Goal: Task Accomplishment & Management: Manage account settings

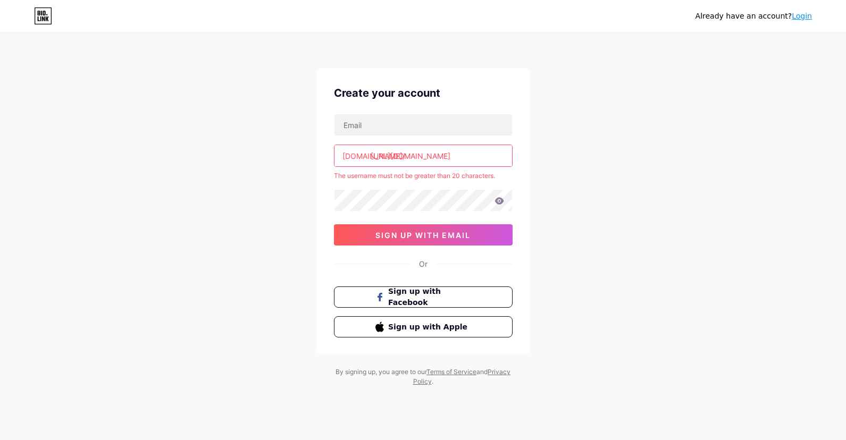
click at [805, 16] on link "Login" at bounding box center [801, 16] width 20 height 9
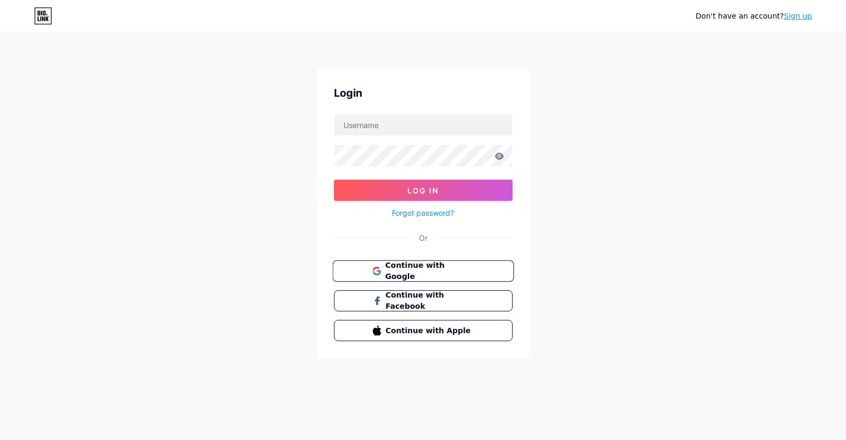
click at [392, 272] on span "Continue with Google" at bounding box center [429, 271] width 89 height 23
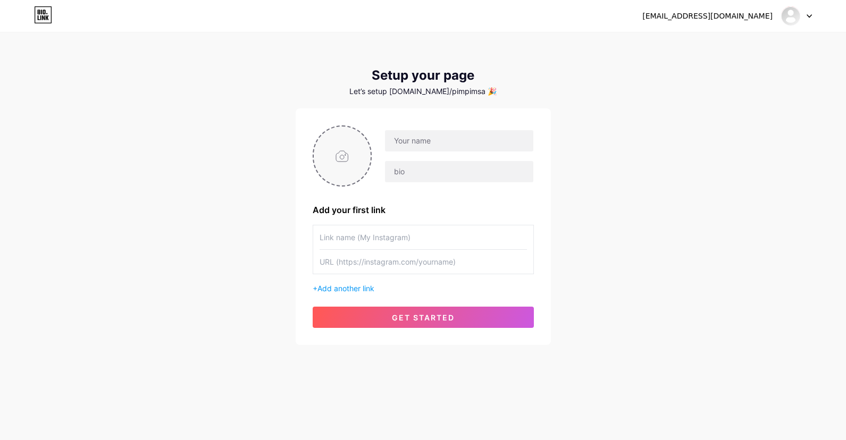
click at [341, 156] on input "file" at bounding box center [342, 156] width 57 height 59
type input "C:\fakepath\SaveClip.App_352356184_226548053516435_5432161803654744323_n.jpg"
click at [422, 145] on input "text" at bounding box center [459, 140] width 148 height 21
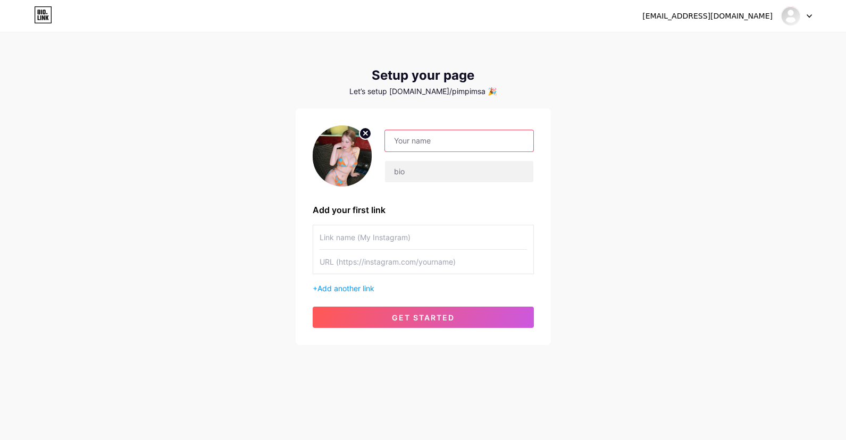
type input "ม"
type input ","
drag, startPoint x: 405, startPoint y: 164, endPoint x: 417, endPoint y: 178, distance: 18.9
click at [417, 177] on input "text" at bounding box center [459, 171] width 148 height 21
drag, startPoint x: 411, startPoint y: 140, endPoint x: 402, endPoint y: 141, distance: 9.1
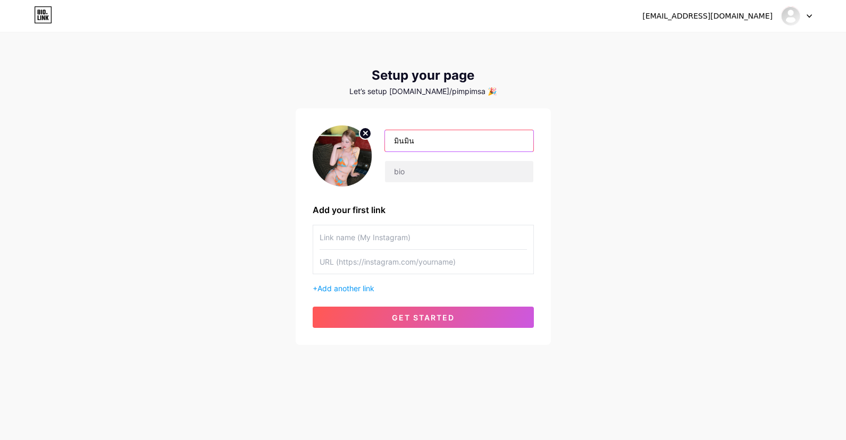
click at [402, 141] on input "มินมิน" at bounding box center [459, 140] width 148 height 21
type input "มิน"
click at [414, 167] on input "text" at bounding box center [459, 171] width 148 height 21
type input "มิน"
click at [414, 243] on input "text" at bounding box center [422, 237] width 207 height 24
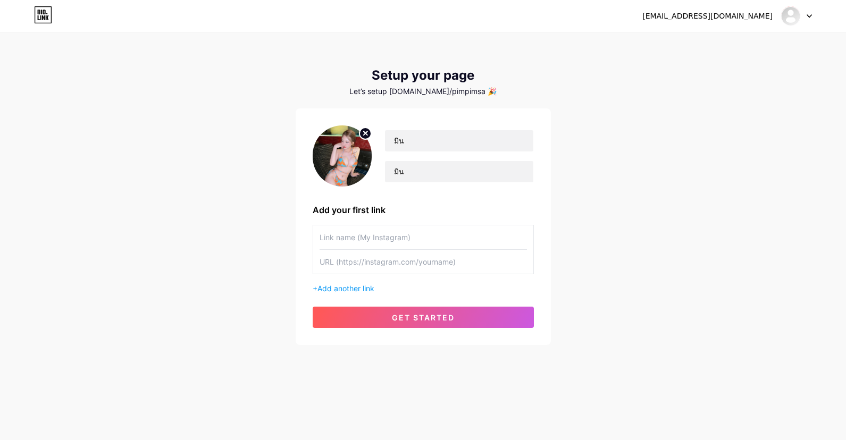
paste input "[URL][DOMAIN_NAME]"
type input "[URL][DOMAIN_NAME]"
click at [411, 263] on input "text" at bounding box center [422, 262] width 207 height 24
paste input "[URL][DOMAIN_NAME]"
type input "[URL][DOMAIN_NAME]"
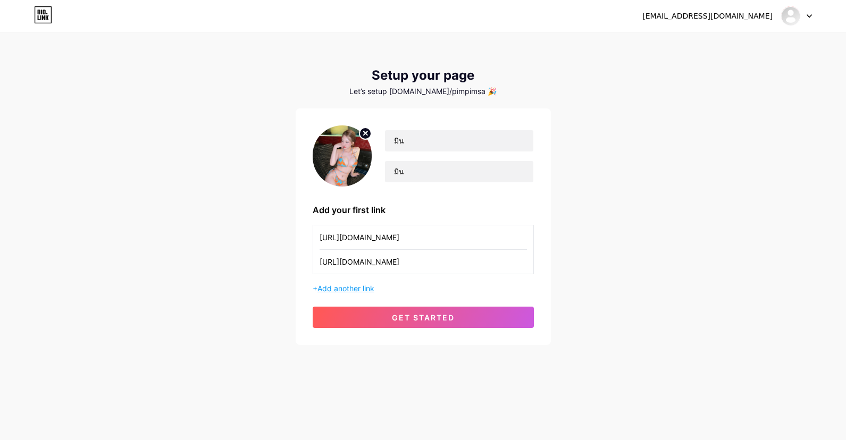
click at [357, 288] on span "Add another link" at bounding box center [345, 288] width 57 height 9
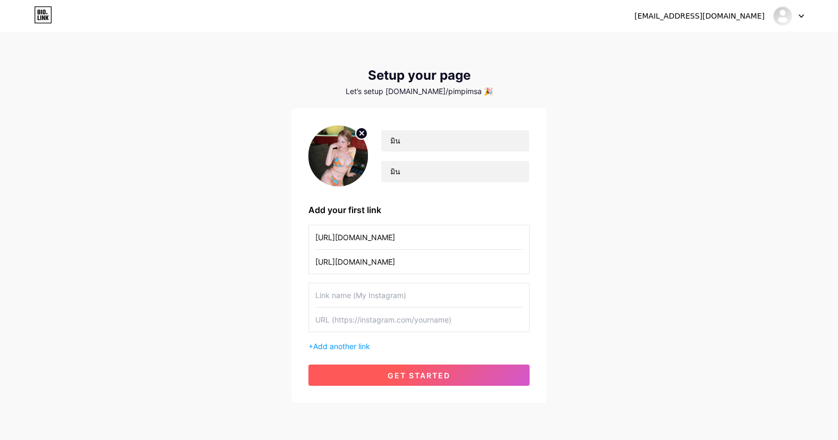
click at [406, 368] on button "get started" at bounding box center [418, 375] width 221 height 21
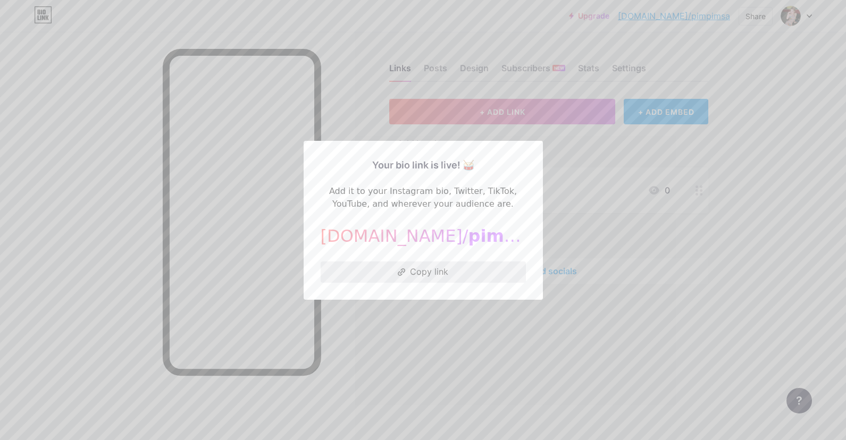
click at [380, 272] on button "Copy link" at bounding box center [423, 272] width 205 height 21
click at [432, 268] on button "Copied!" at bounding box center [423, 272] width 205 height 21
click at [597, 146] on div at bounding box center [423, 220] width 846 height 440
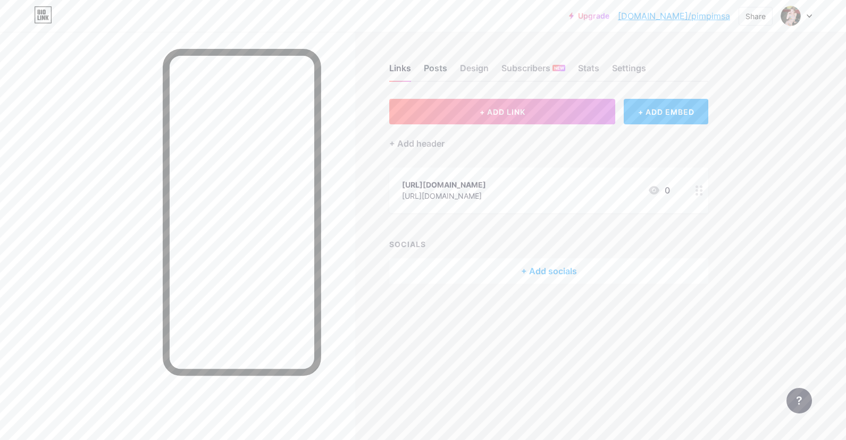
click at [434, 75] on div "Posts" at bounding box center [435, 71] width 23 height 19
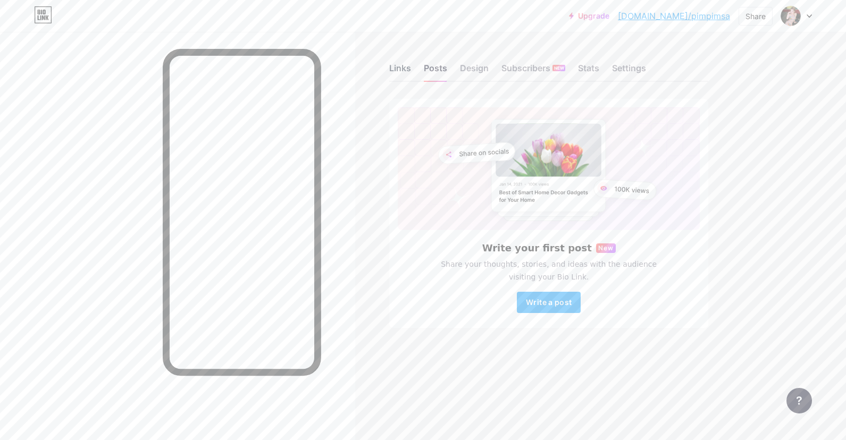
click at [406, 76] on div "Links" at bounding box center [400, 71] width 22 height 19
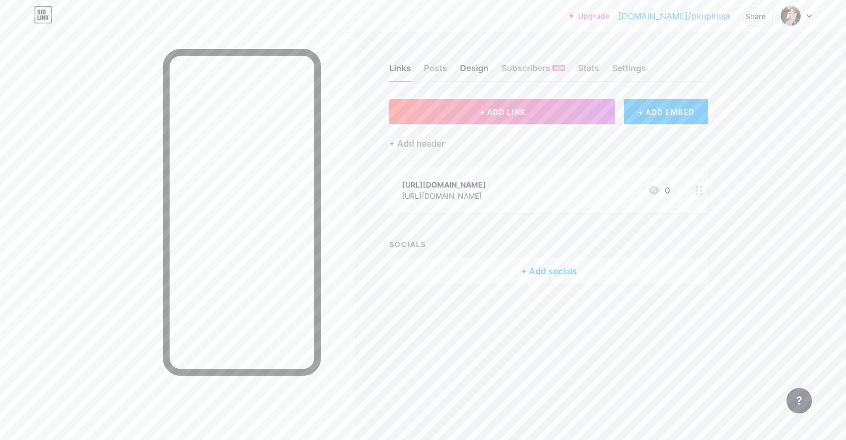
click at [470, 67] on div "Design" at bounding box center [474, 71] width 29 height 19
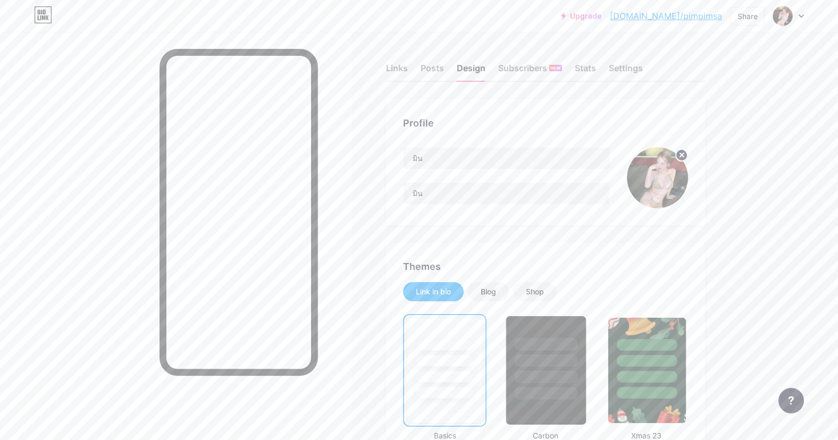
click at [558, 347] on div at bounding box center [546, 344] width 62 height 12
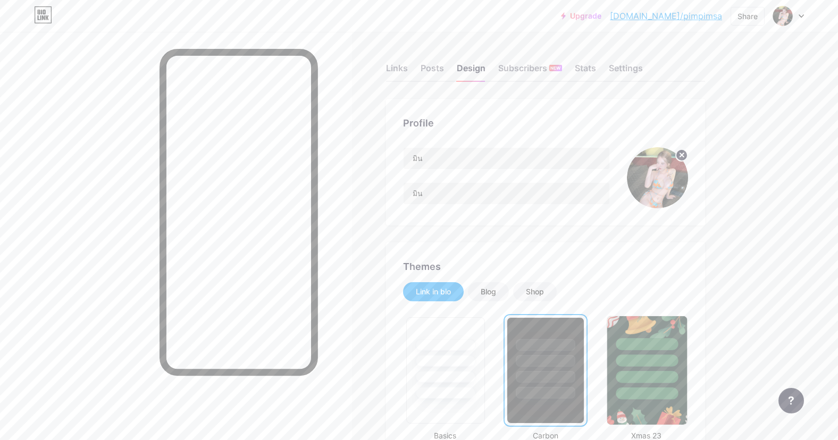
click at [627, 360] on div at bounding box center [647, 361] width 62 height 12
click at [493, 290] on div "Blog" at bounding box center [488, 291] width 15 height 11
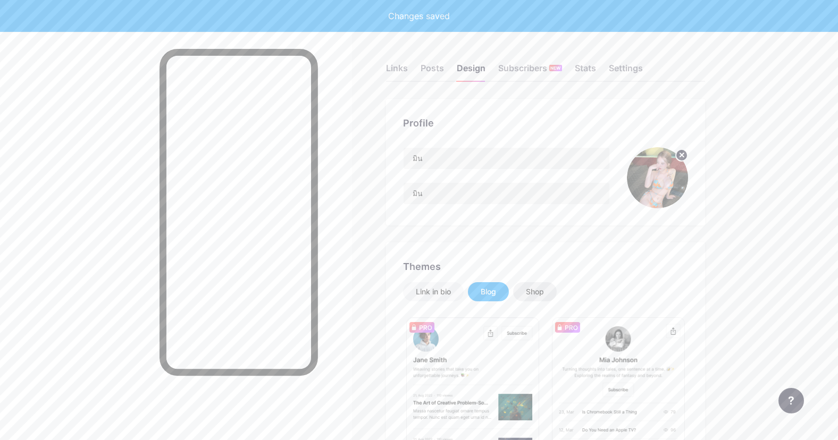
click at [527, 292] on div "Shop" at bounding box center [535, 291] width 44 height 19
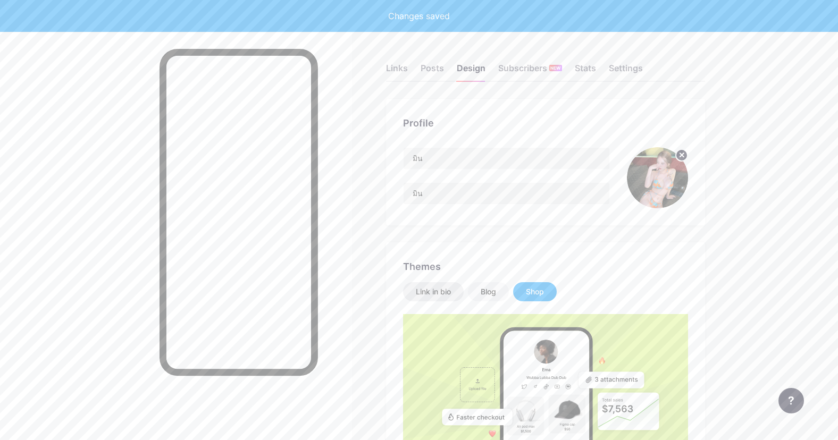
click at [445, 295] on div "Link in bio" at bounding box center [433, 291] width 35 height 11
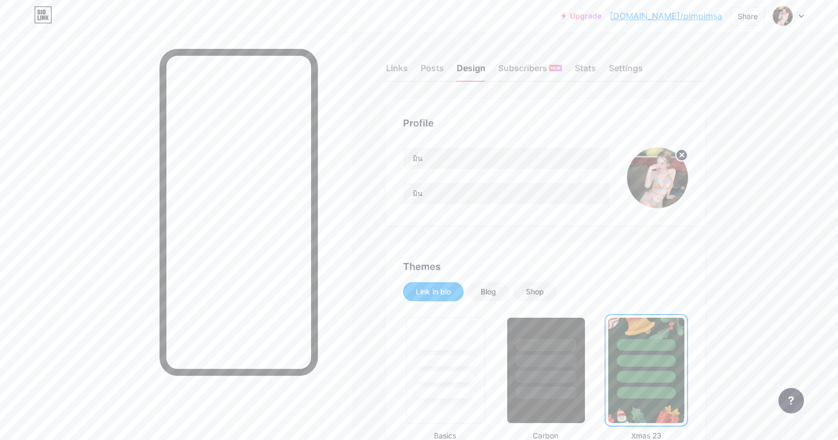
click at [412, 71] on div "Links Posts Design Subscribers NEW Stats Settings" at bounding box center [545, 63] width 319 height 37
click at [404, 71] on div "Links" at bounding box center [397, 71] width 22 height 19
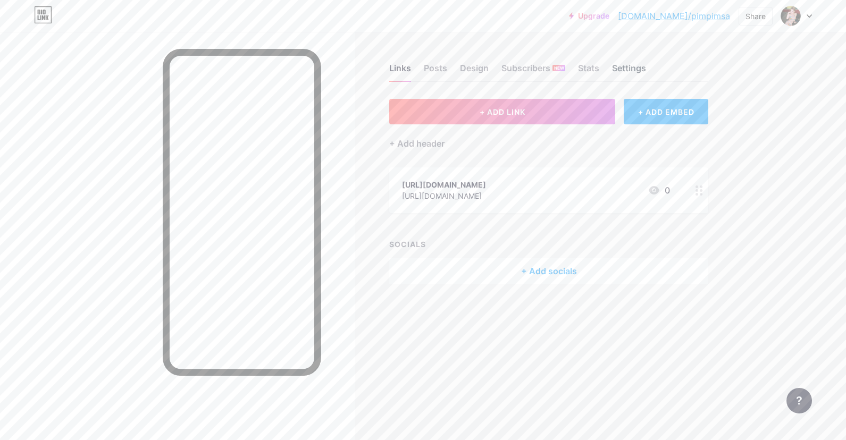
click at [628, 71] on div "Settings" at bounding box center [629, 71] width 34 height 19
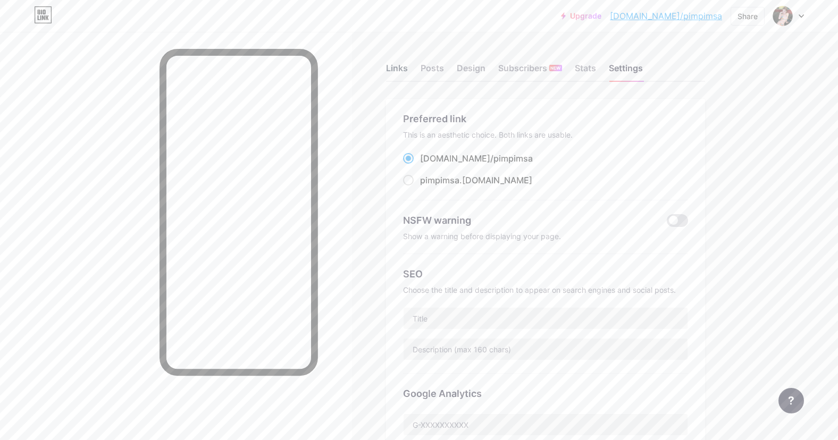
click at [396, 74] on div "Links" at bounding box center [397, 71] width 22 height 19
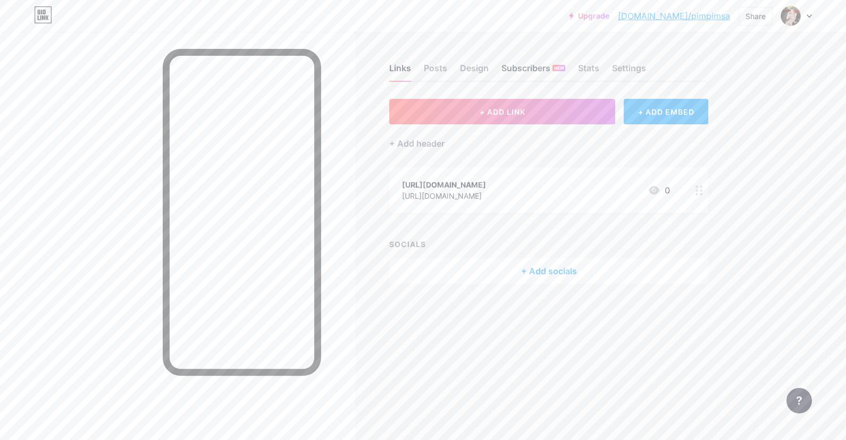
click at [542, 79] on div "Subscribers NEW" at bounding box center [533, 71] width 64 height 19
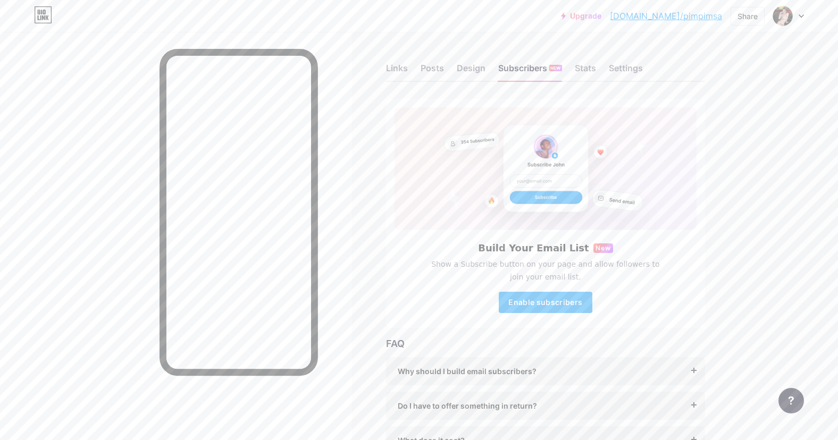
click at [454, 63] on div "Links Posts Design Subscribers NEW Stats Settings" at bounding box center [545, 63] width 319 height 37
click at [437, 66] on div "Posts" at bounding box center [431, 71] width 23 height 19
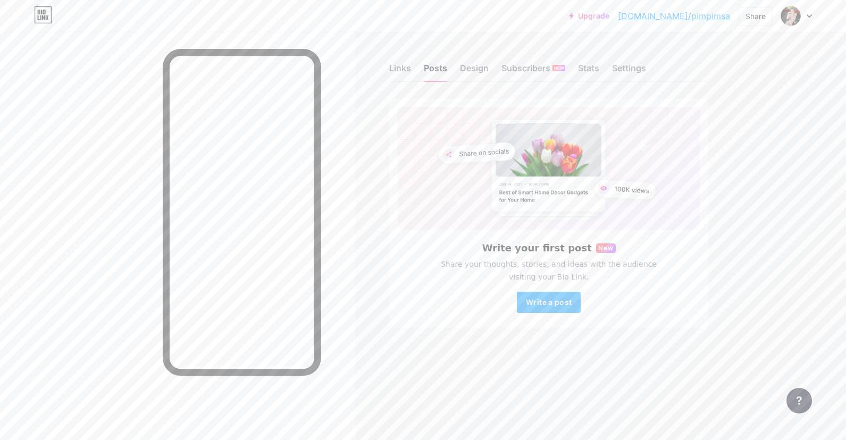
click at [416, 72] on div "Links Posts Design Subscribers NEW Stats Settings" at bounding box center [548, 63] width 319 height 37
click at [709, 18] on link "bio.link/pimpimsa" at bounding box center [674, 16] width 112 height 13
click at [744, 14] on div "Share" at bounding box center [755, 16] width 34 height 19
click at [681, 55] on div "Copy link" at bounding box center [666, 54] width 39 height 13
